Goal: Find specific page/section: Find specific page/section

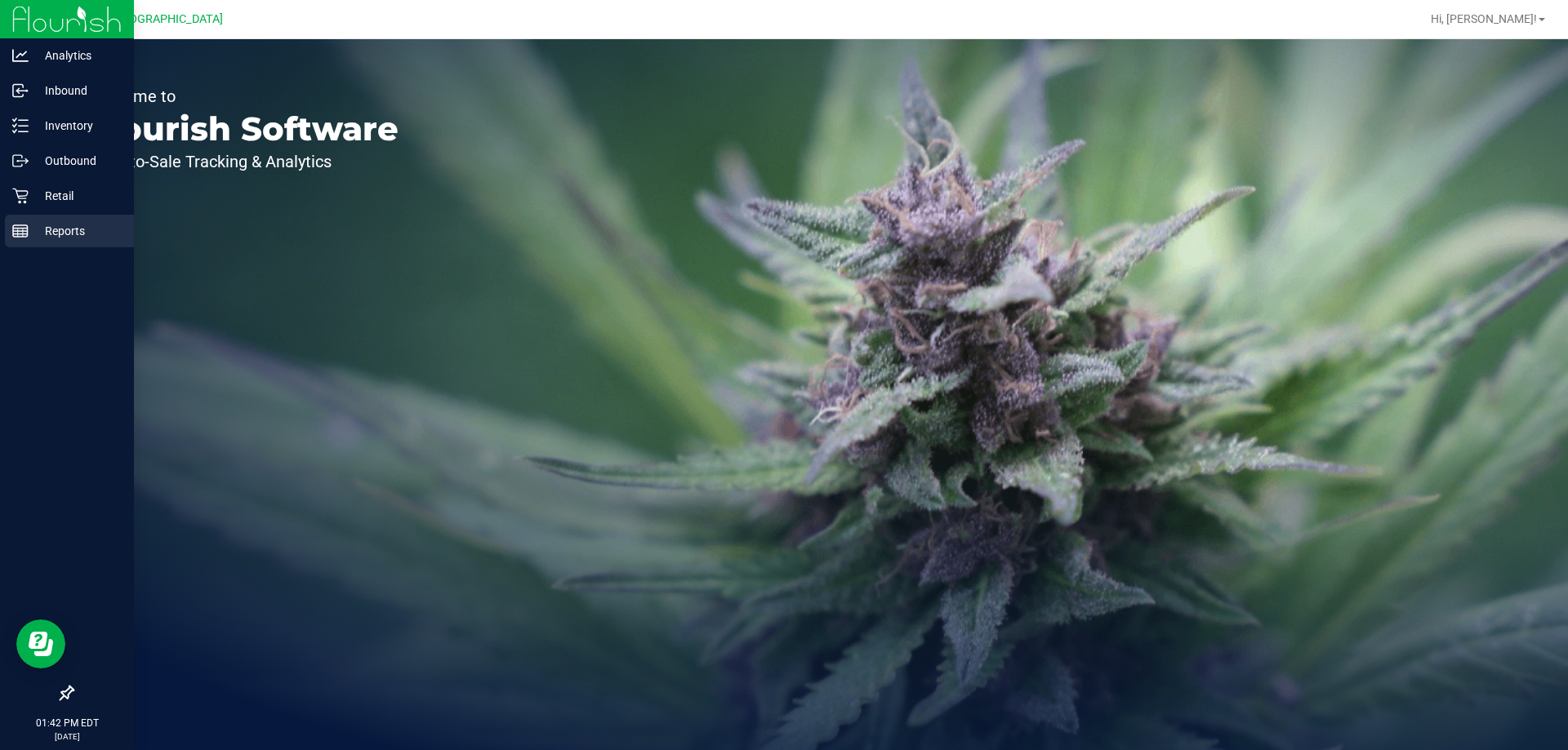
click at [35, 216] on div "Reports" at bounding box center [70, 231] width 129 height 32
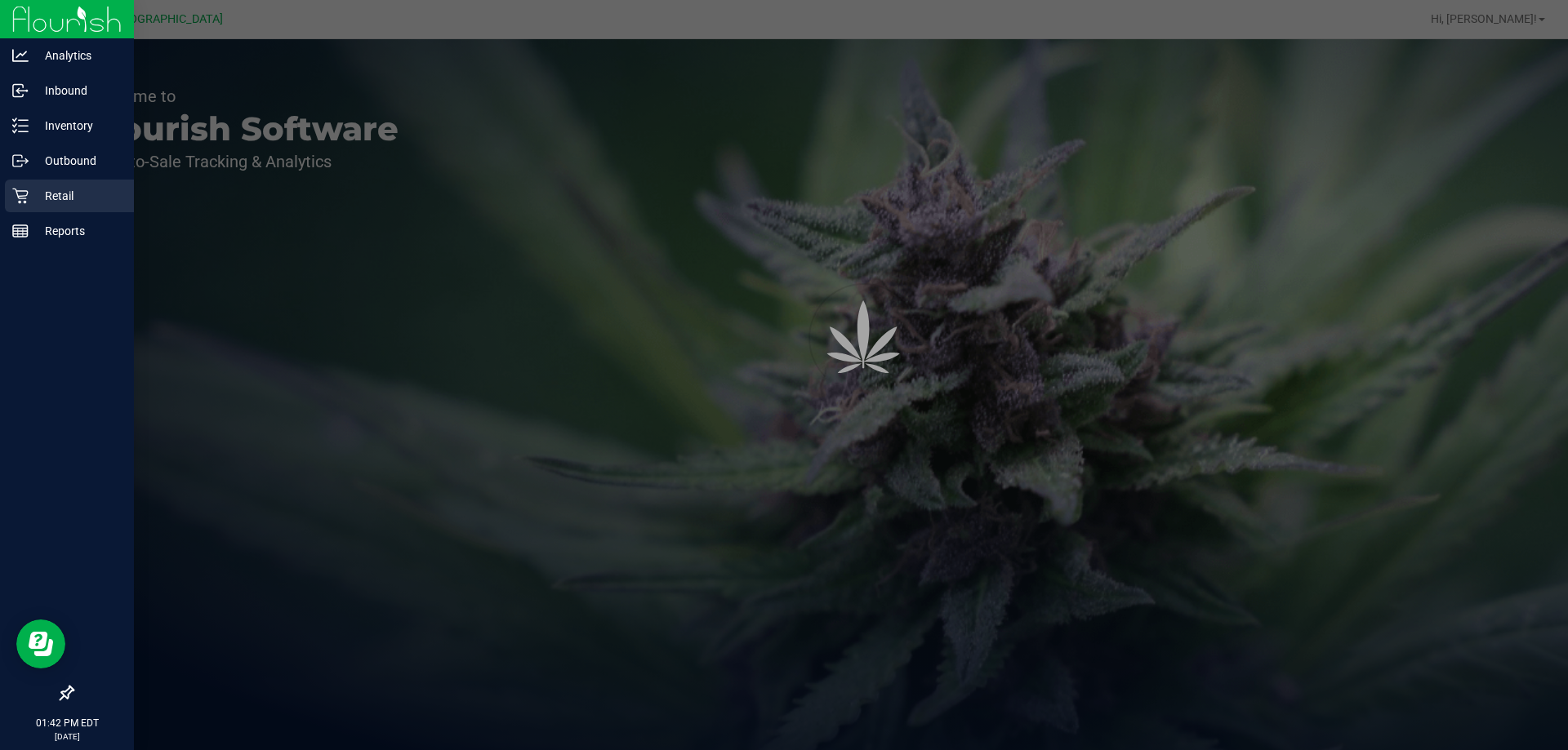
click at [50, 194] on p "Retail" at bounding box center [77, 196] width 98 height 20
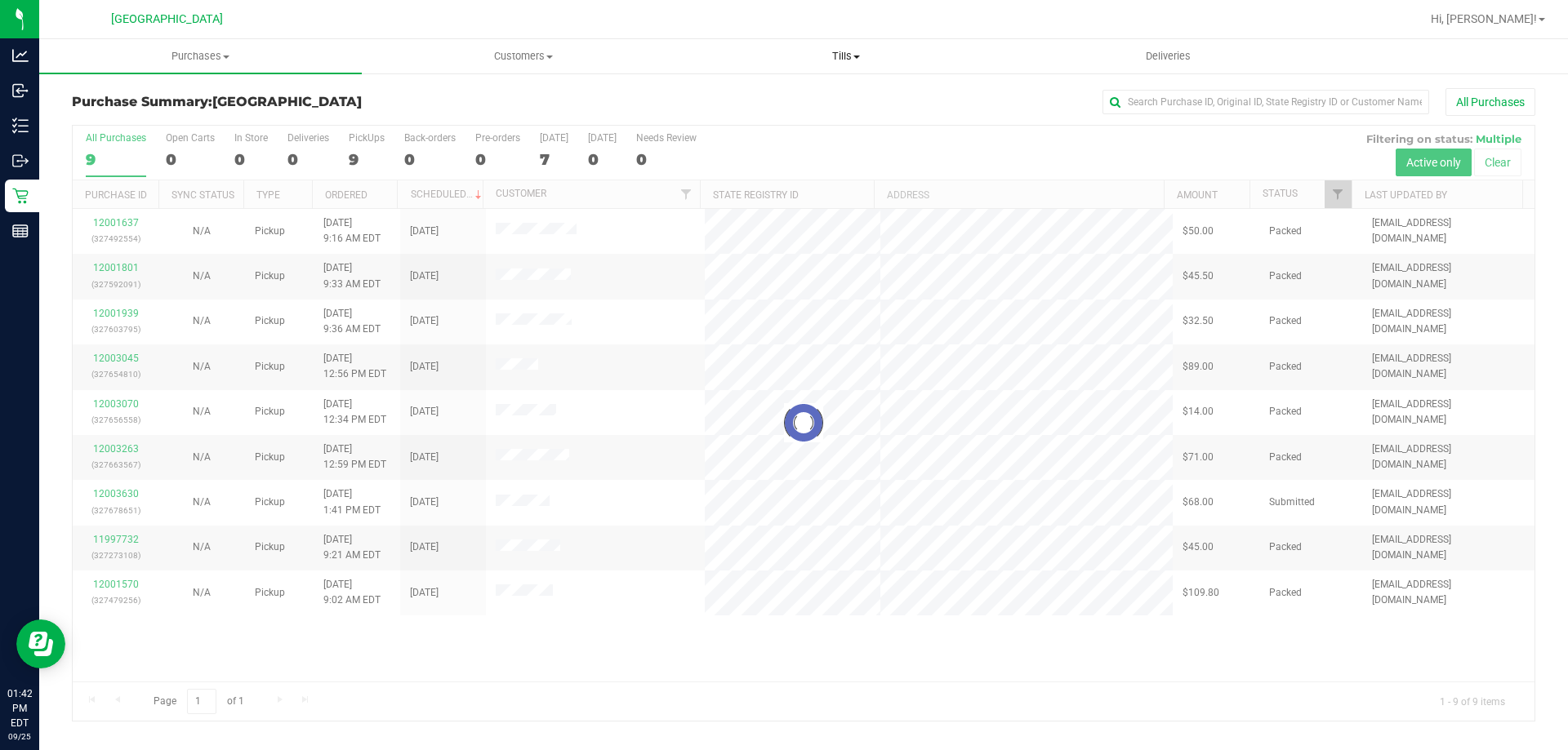
click at [843, 65] on uib-tab-heading "Tills Manage tills Reconcile e-payments" at bounding box center [845, 56] width 321 height 32
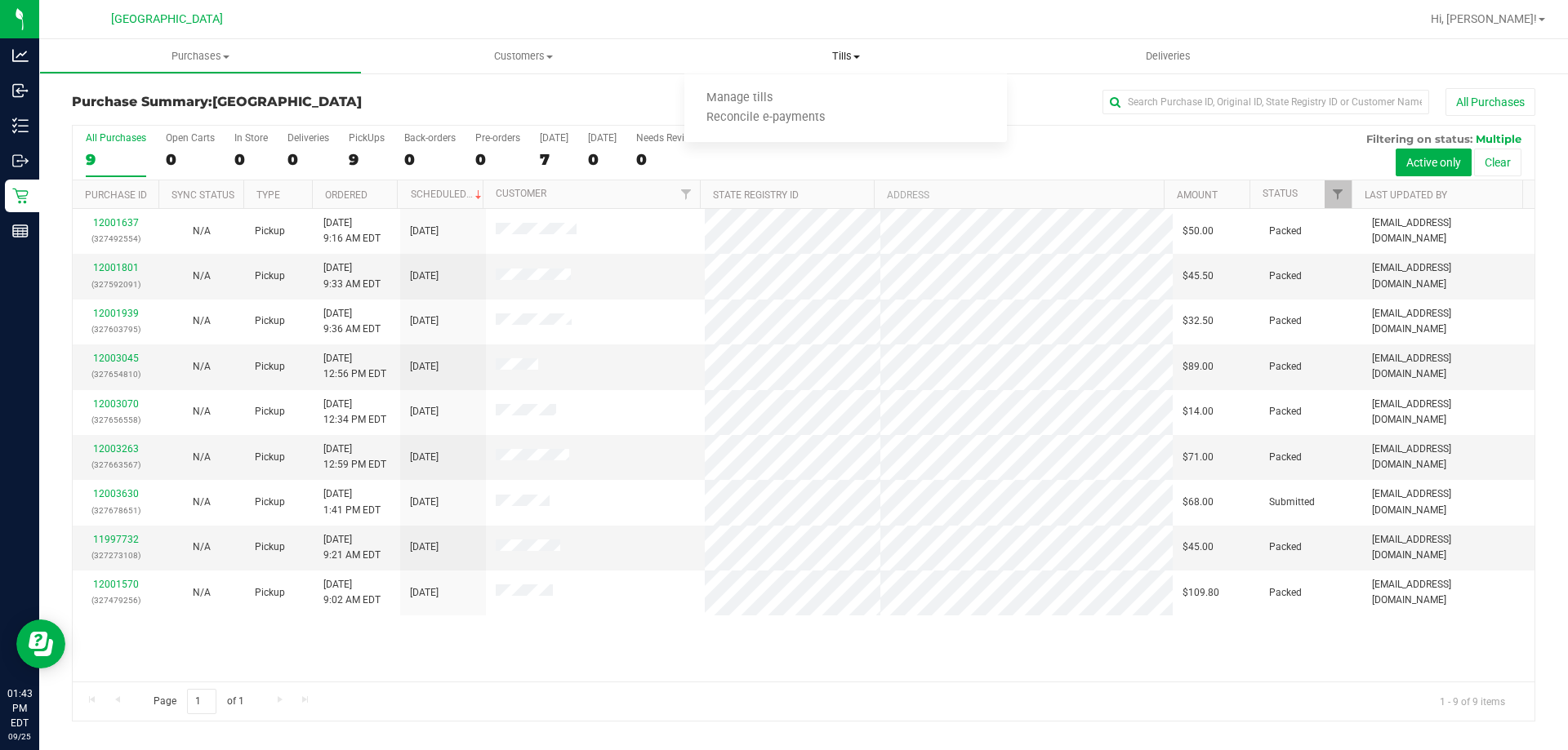
click at [843, 65] on uib-tab-heading "Tills Manage tills Reconcile e-payments" at bounding box center [845, 56] width 322 height 34
click at [798, 106] on li "Manage tills" at bounding box center [845, 99] width 322 height 20
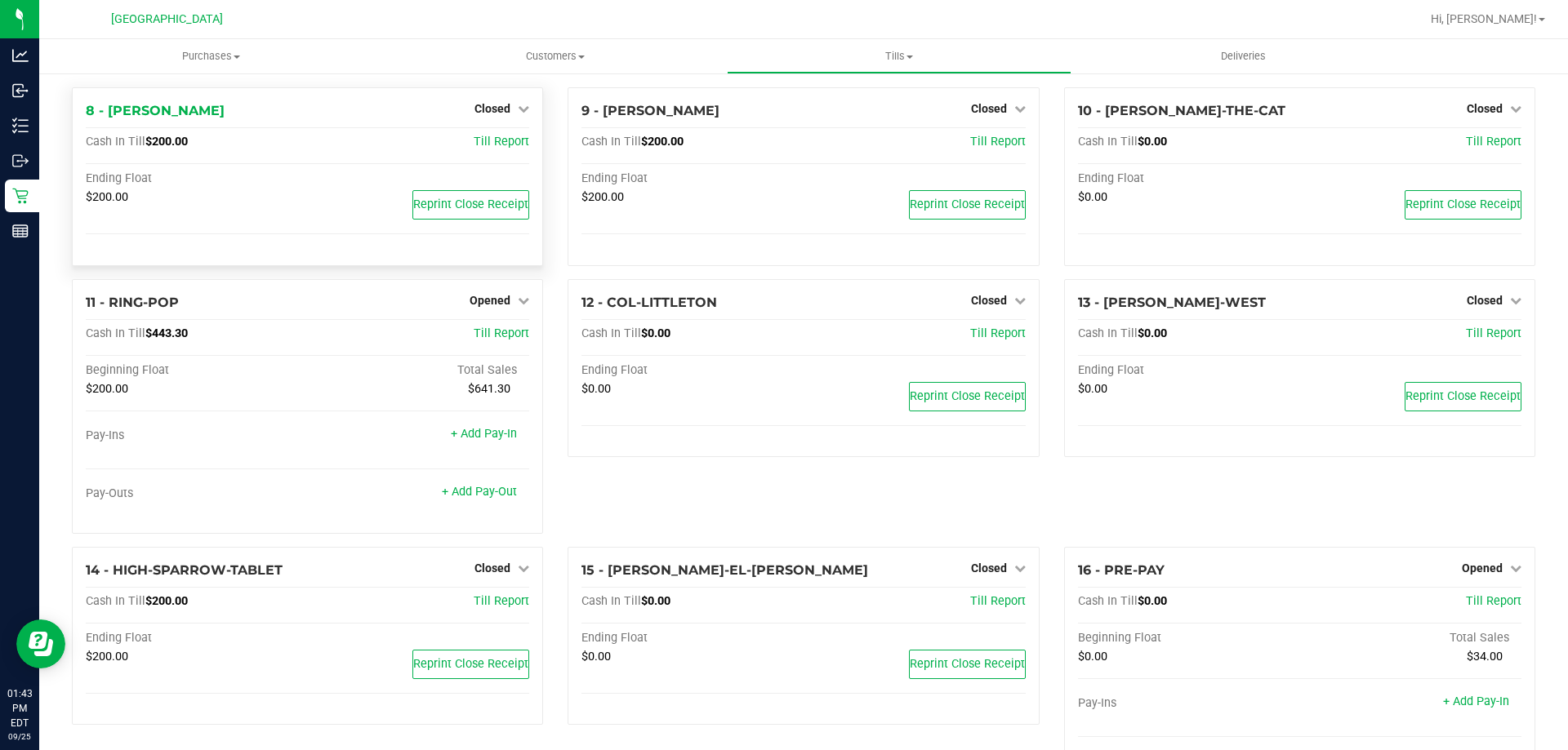
scroll to position [843, 0]
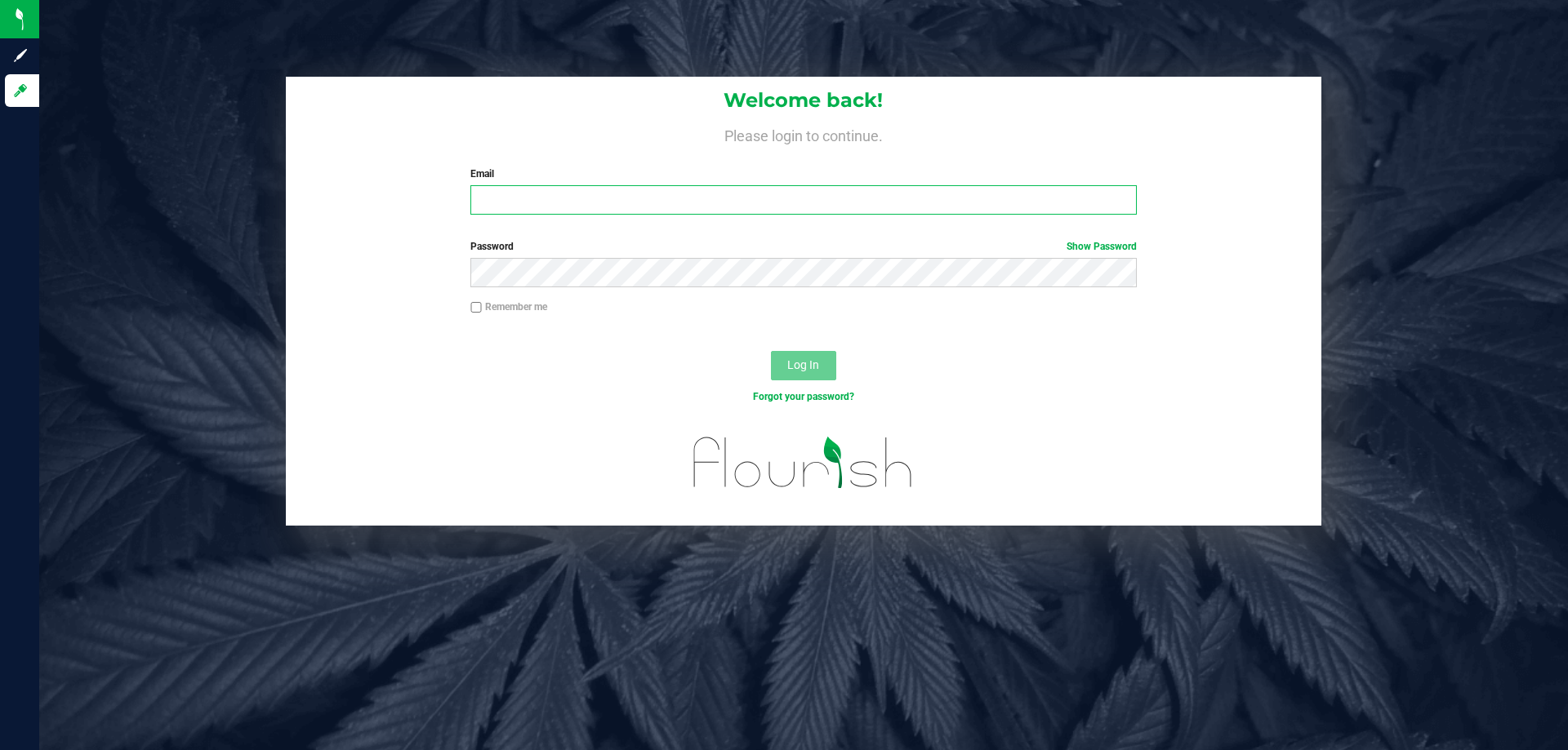
click at [605, 202] on input "Email" at bounding box center [803, 200] width 666 height 30
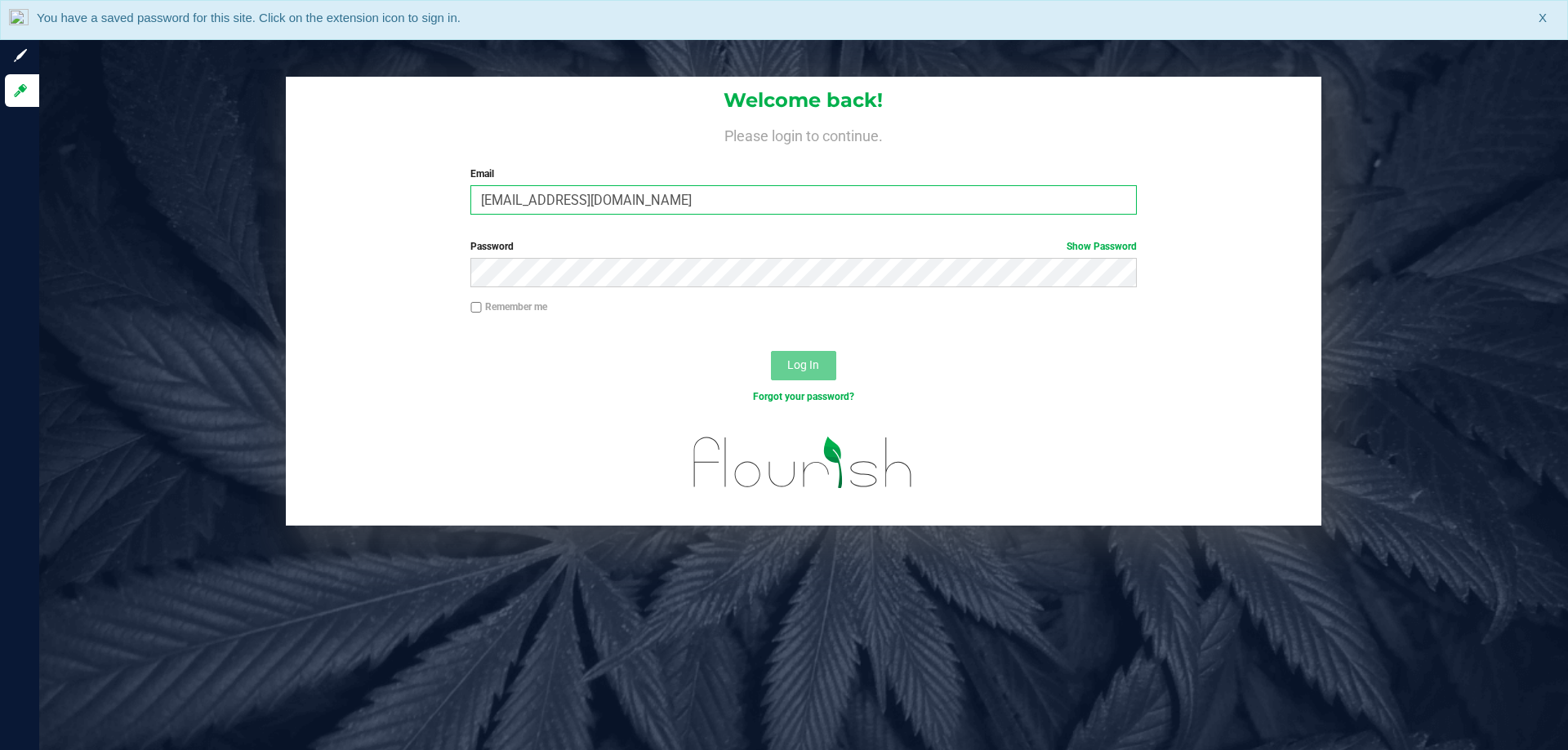
type input "[EMAIL_ADDRESS][DOMAIN_NAME]"
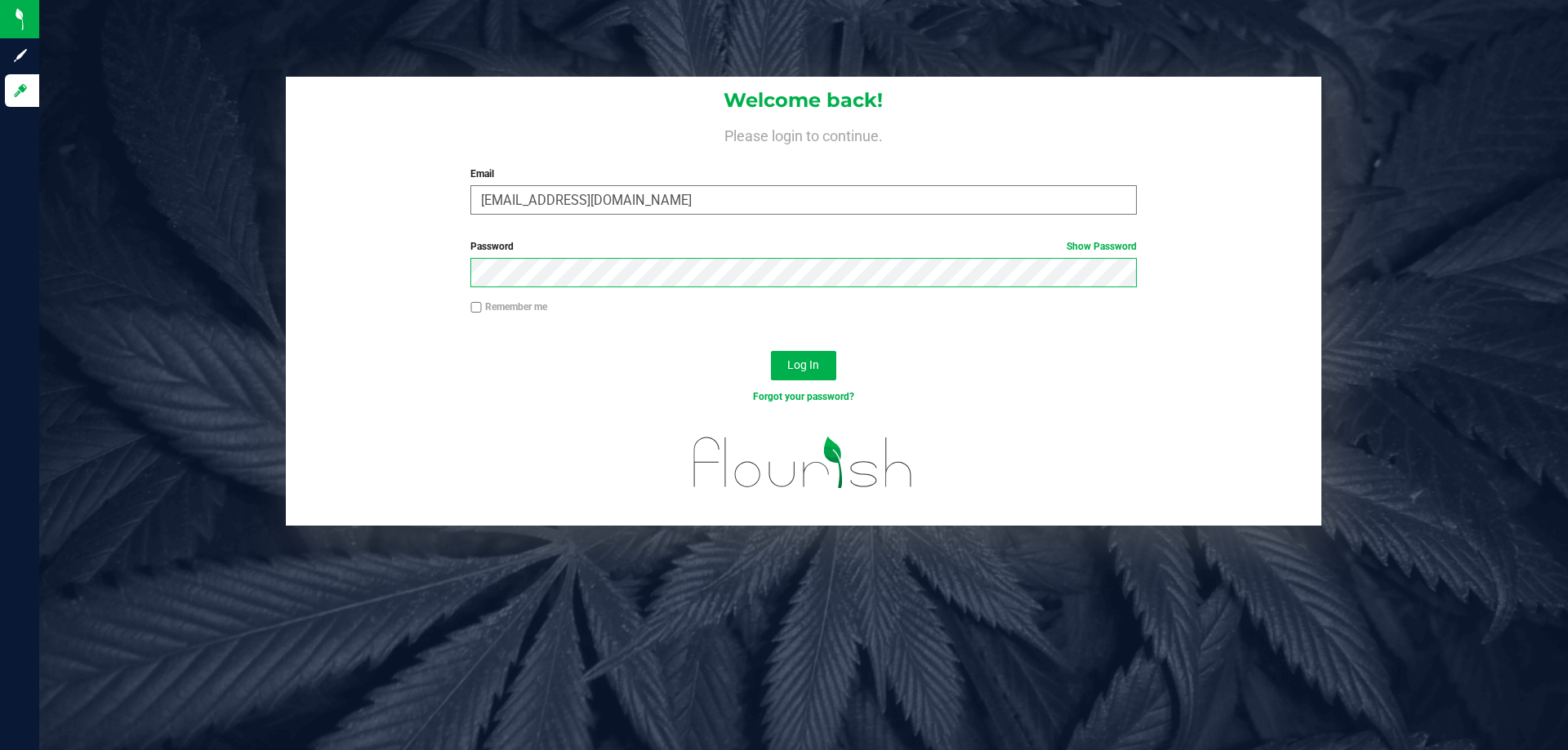
click at [770, 351] on button "Log In" at bounding box center [803, 366] width 65 height 30
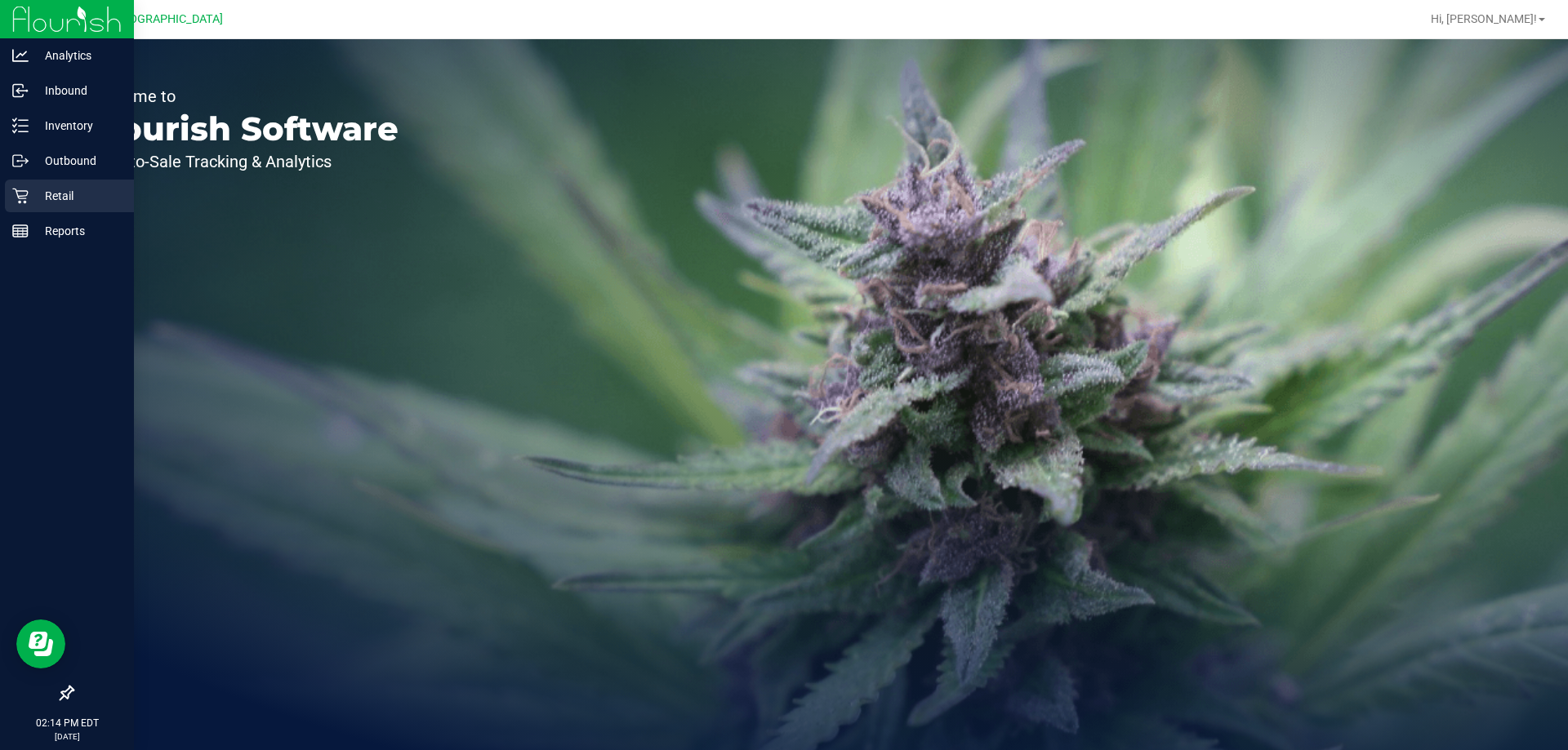
click at [22, 189] on icon at bounding box center [20, 196] width 16 height 16
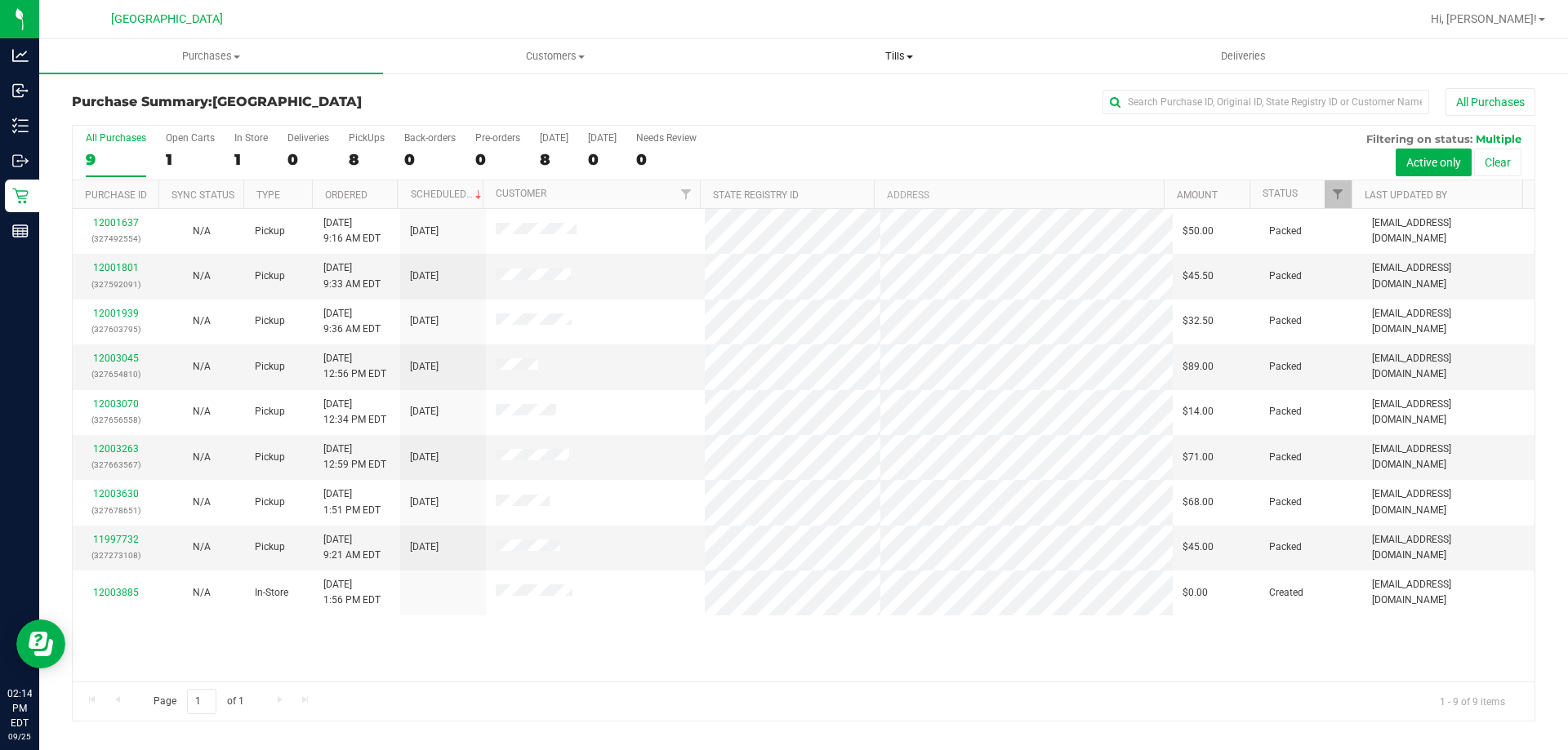
click at [889, 48] on uib-tab-heading "Tills Manage tills Reconcile e-payments" at bounding box center [899, 56] width 342 height 32
click at [795, 94] on span "Manage tills" at bounding box center [782, 99] width 111 height 14
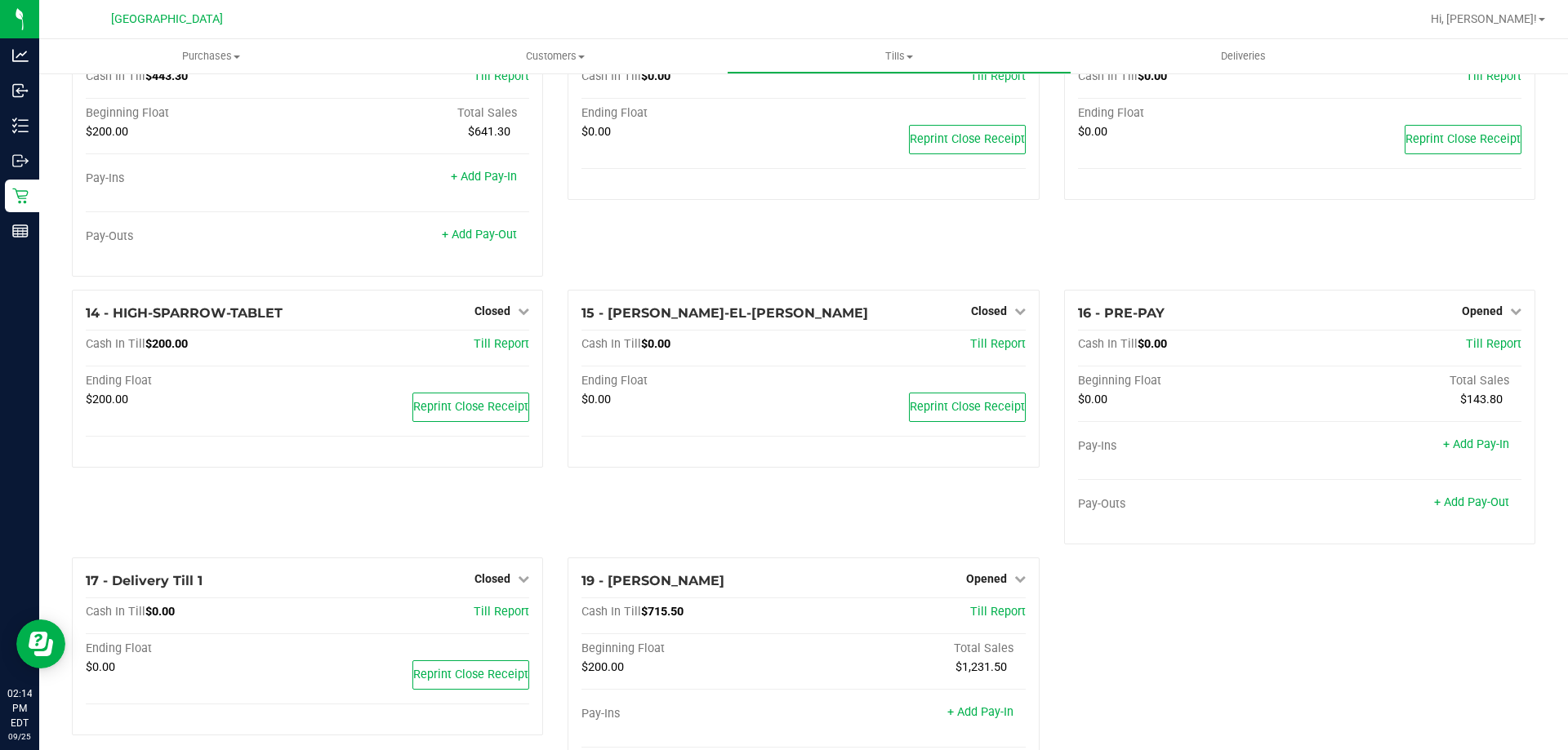
scroll to position [843, 0]
